Goal: Information Seeking & Learning: Learn about a topic

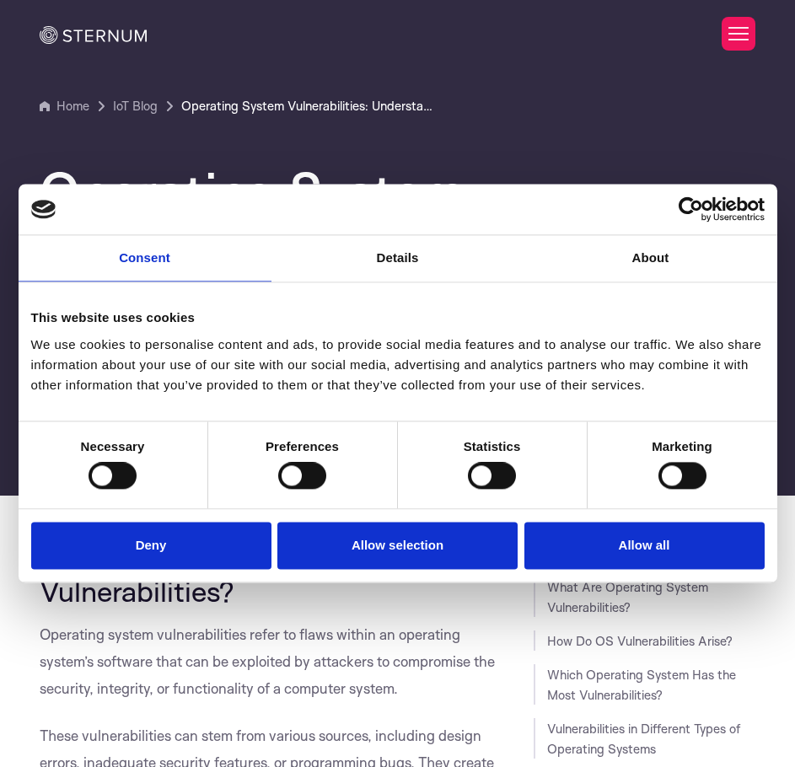
click at [561, 136] on div "Operating System Vulnerabilities: Understanding and Mitigating the Risk Fundame…" at bounding box center [397, 285] width 741 height 339
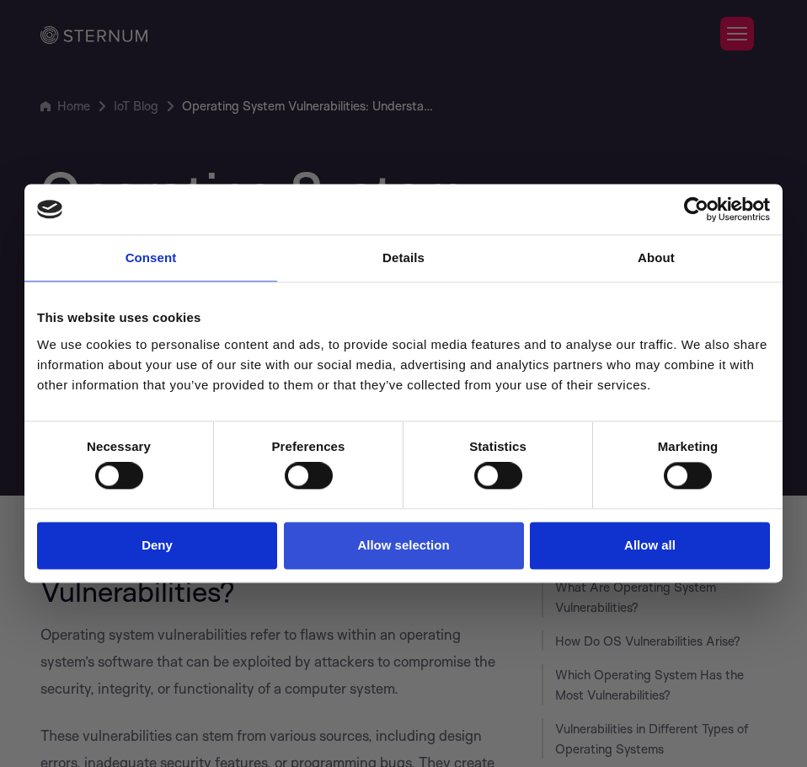
click at [372, 548] on button "Allow selection" at bounding box center [404, 546] width 240 height 48
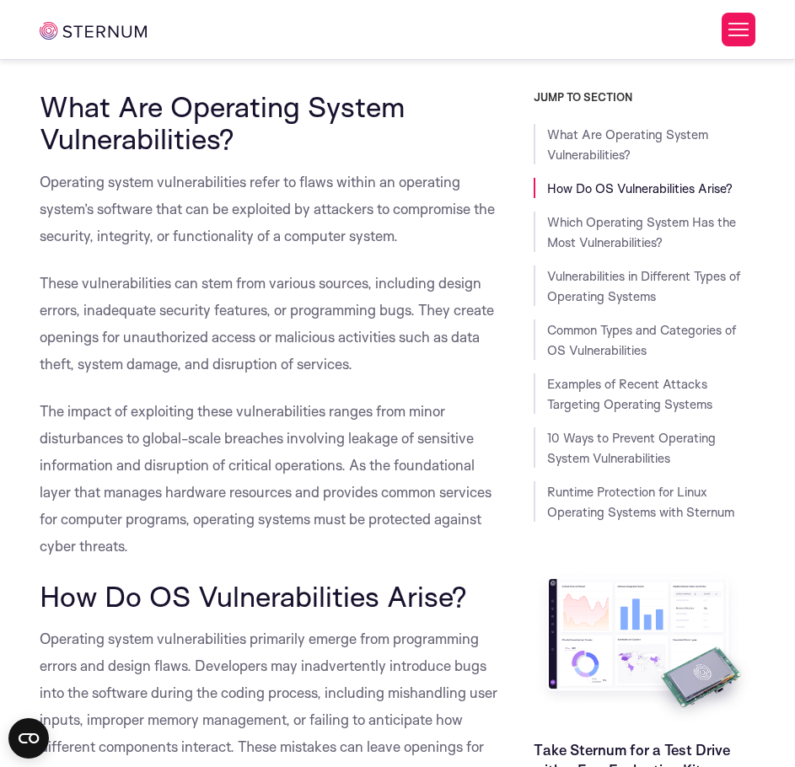
scroll to position [445, 0]
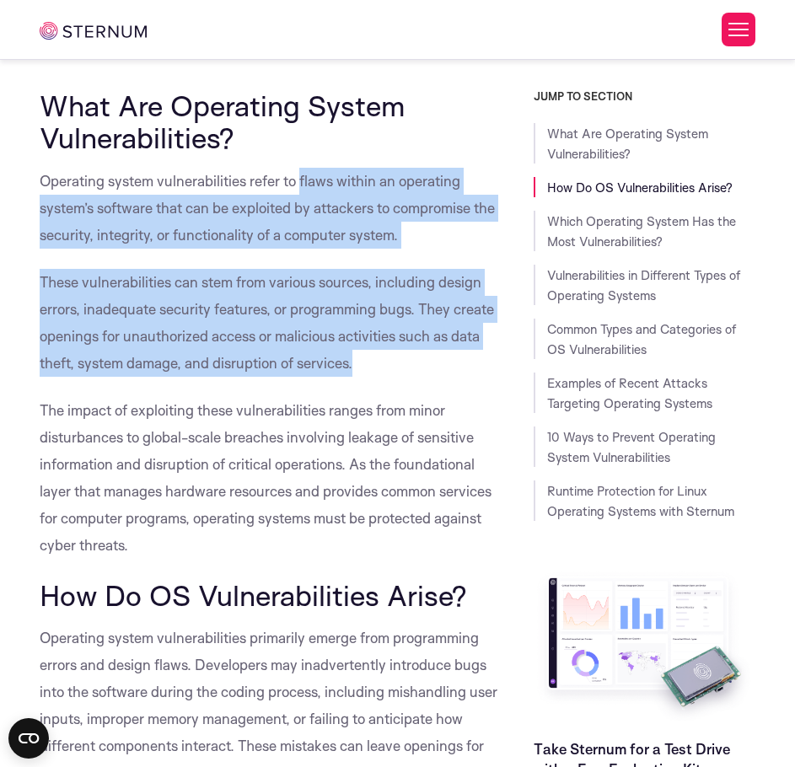
drag, startPoint x: 356, startPoint y: 366, endPoint x: 302, endPoint y: 178, distance: 196.3
copy div "flaws within an operating system’s software that can be exploited by attackers …"
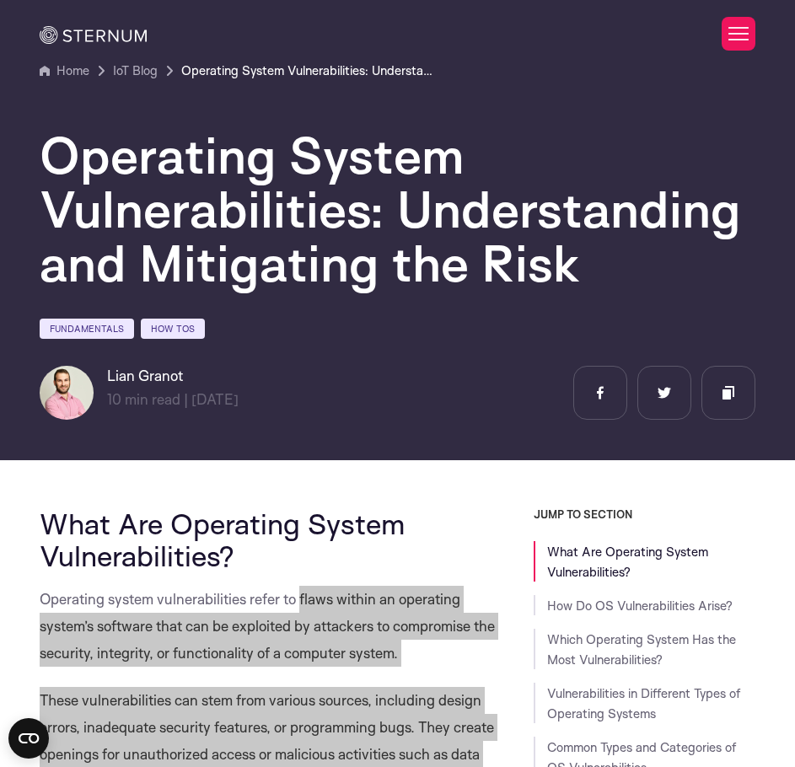
scroll to position [35, 0]
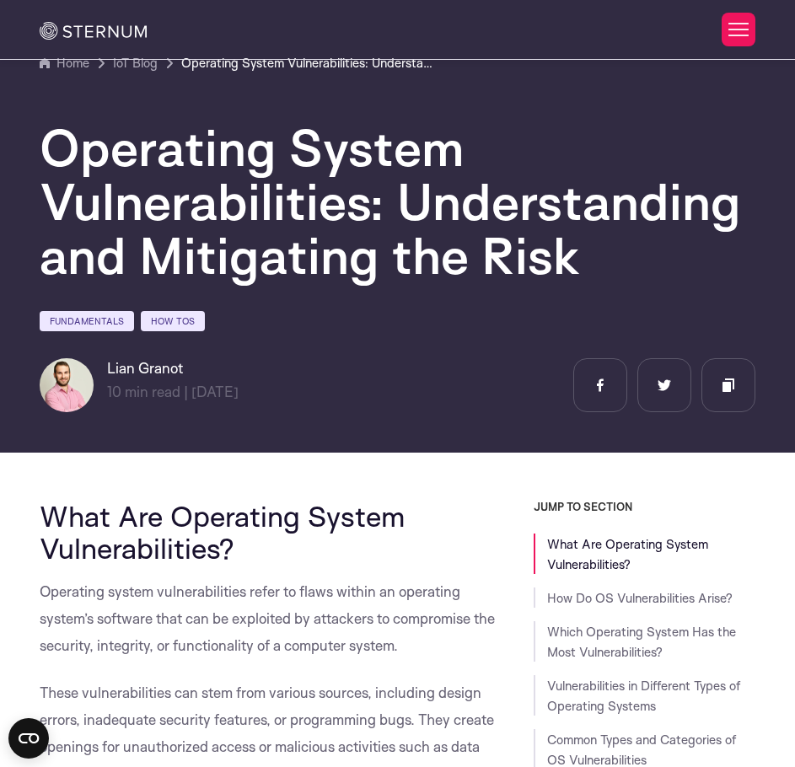
click at [462, 327] on div "Fundamentals How Tos" at bounding box center [397, 323] width 715 height 29
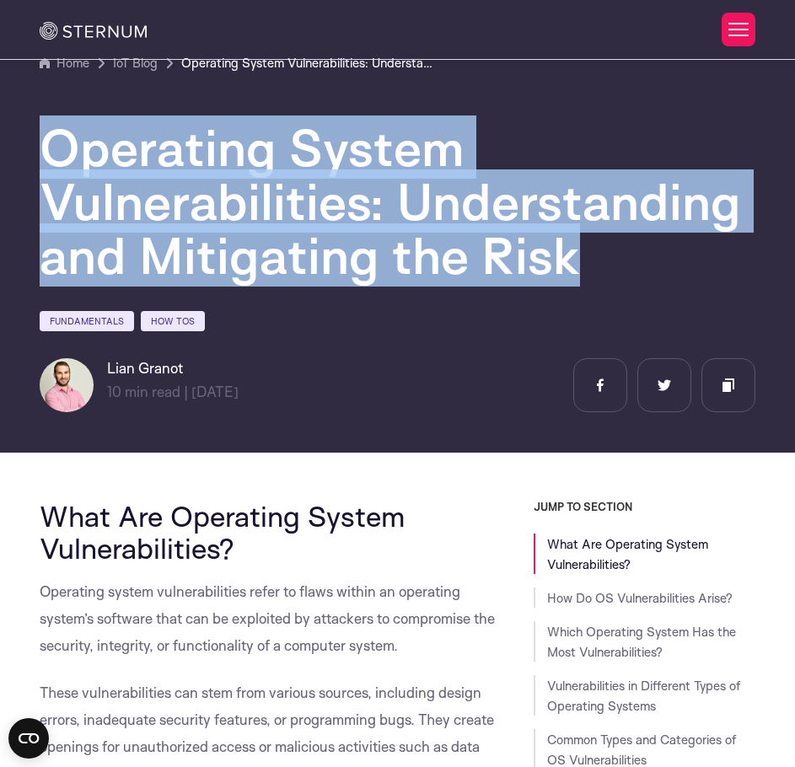
drag, startPoint x: 580, startPoint y: 254, endPoint x: 45, endPoint y: 159, distance: 543.3
click at [45, 159] on h1 "Operating System Vulnerabilities: Understanding and Mitigating the Risk" at bounding box center [397, 201] width 715 height 162
copy h1 "Operating System Vulnerabilities: Understanding and Mitigating the Risk"
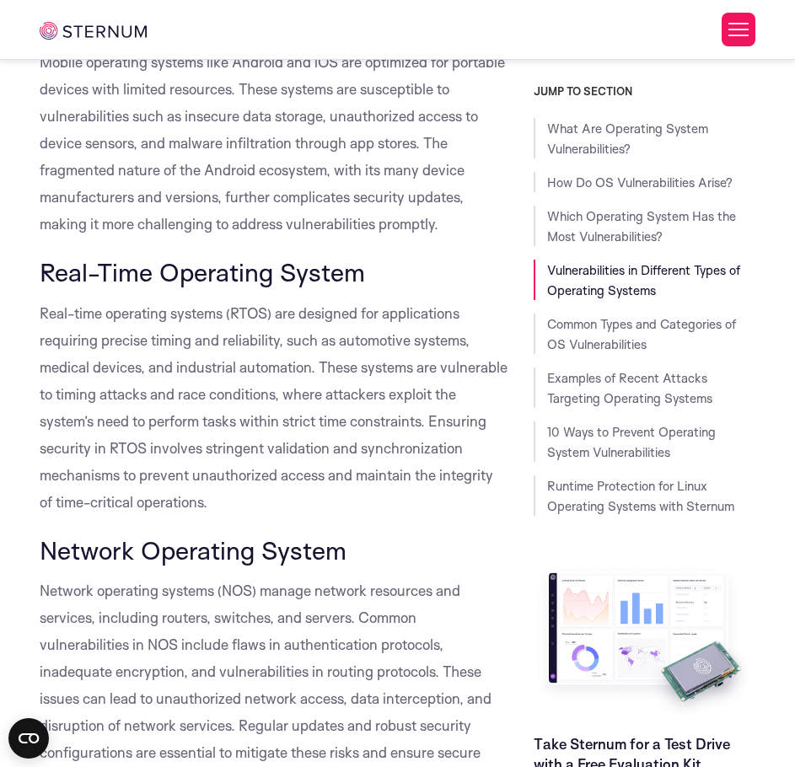
scroll to position [2655, 0]
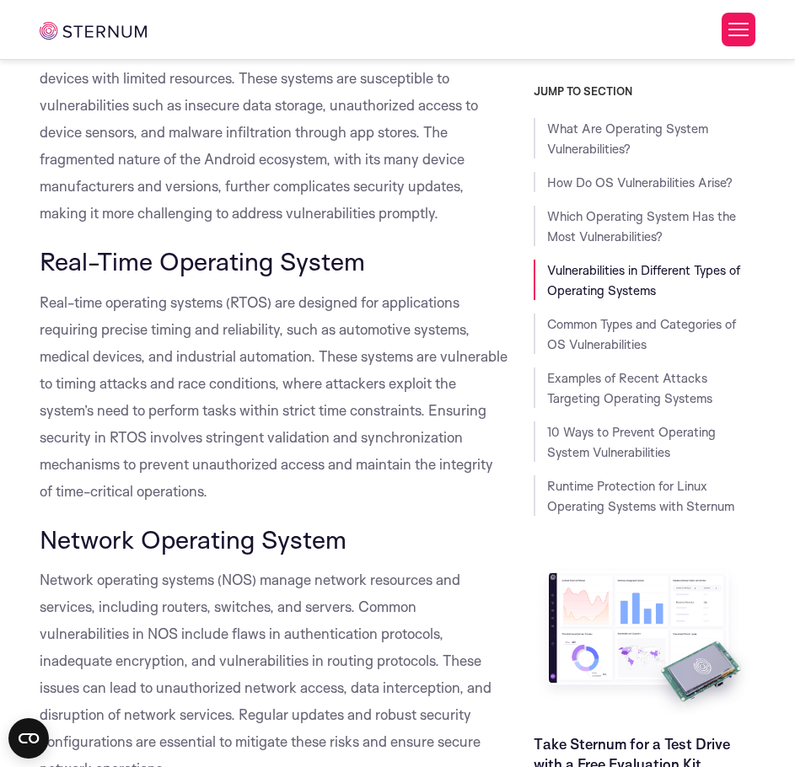
click at [117, 387] on span "Real-time operating systems (RTOS) are designed for applications requiring prec…" at bounding box center [274, 396] width 468 height 206
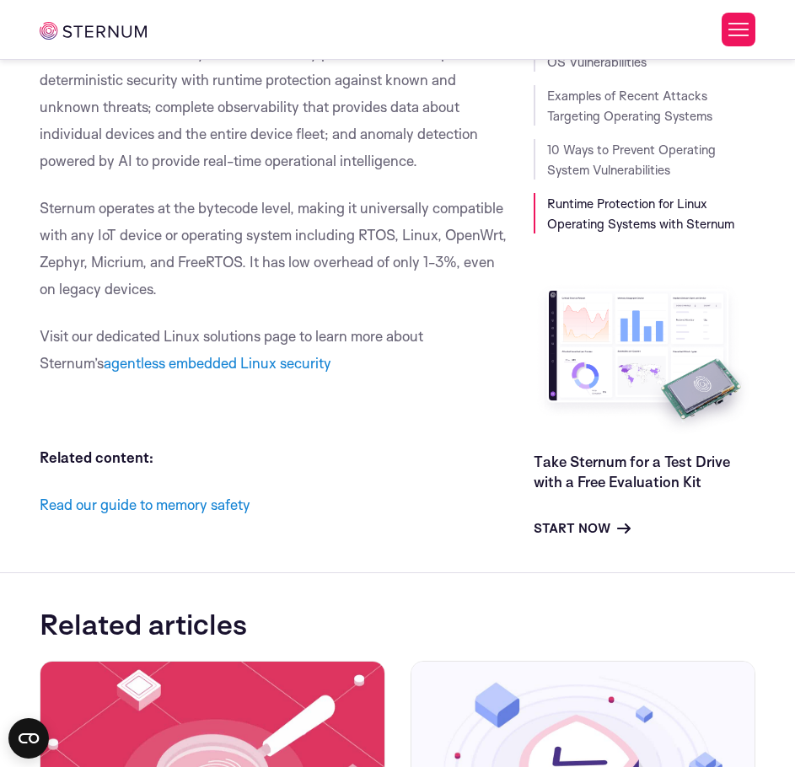
scroll to position [11990, 0]
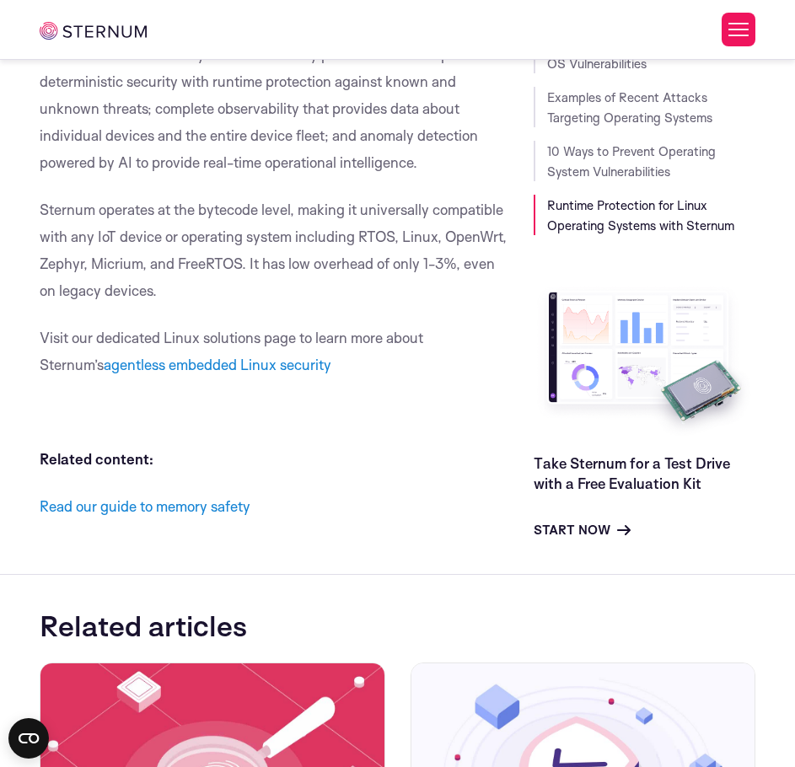
click at [305, 304] on p "Sternum operates at the bytecode level, making it universally compatible with a…" at bounding box center [274, 250] width 468 height 108
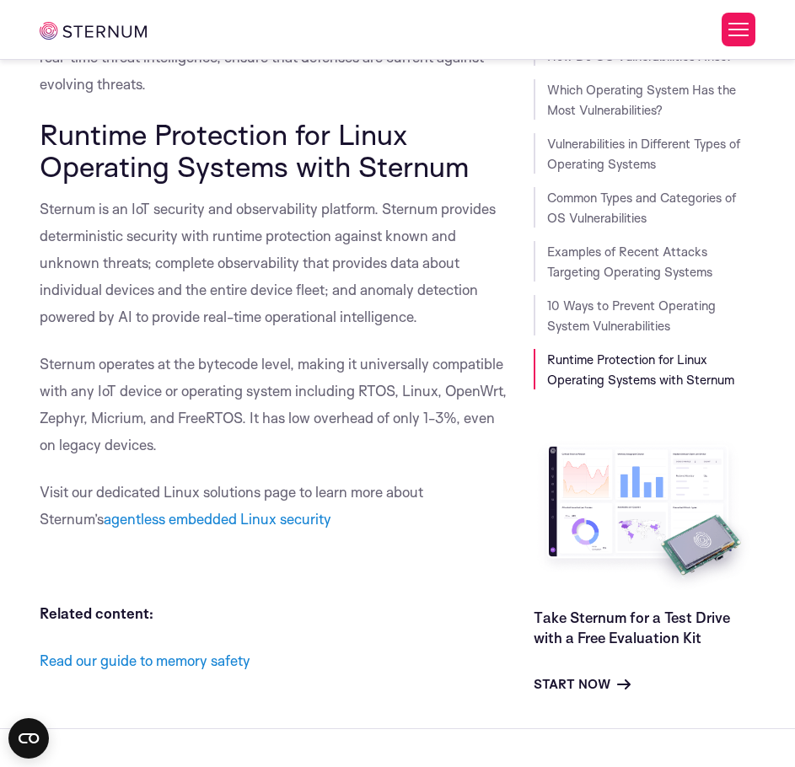
scroll to position [11885, 0]
